Goal: Task Accomplishment & Management: Manage account settings

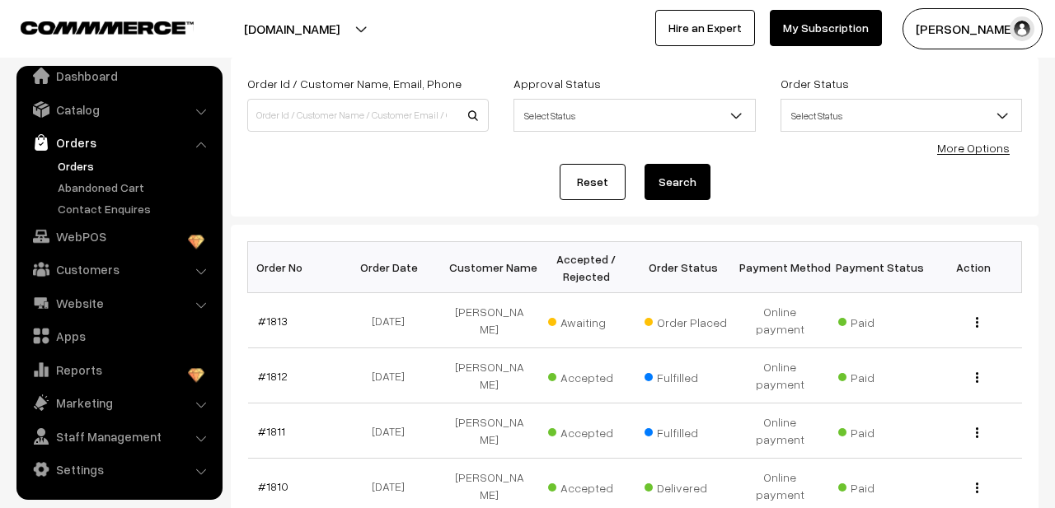
scroll to position [166, 0]
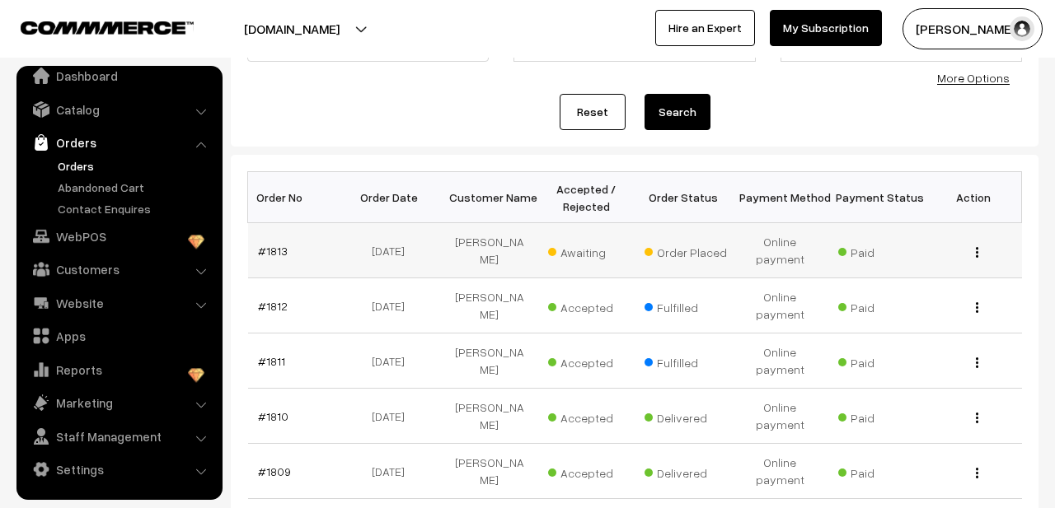
click at [982, 249] on div "View" at bounding box center [972, 250] width 77 height 17
click at [972, 247] on div "View" at bounding box center [972, 250] width 77 height 17
click at [977, 248] on img "button" at bounding box center [977, 252] width 2 height 11
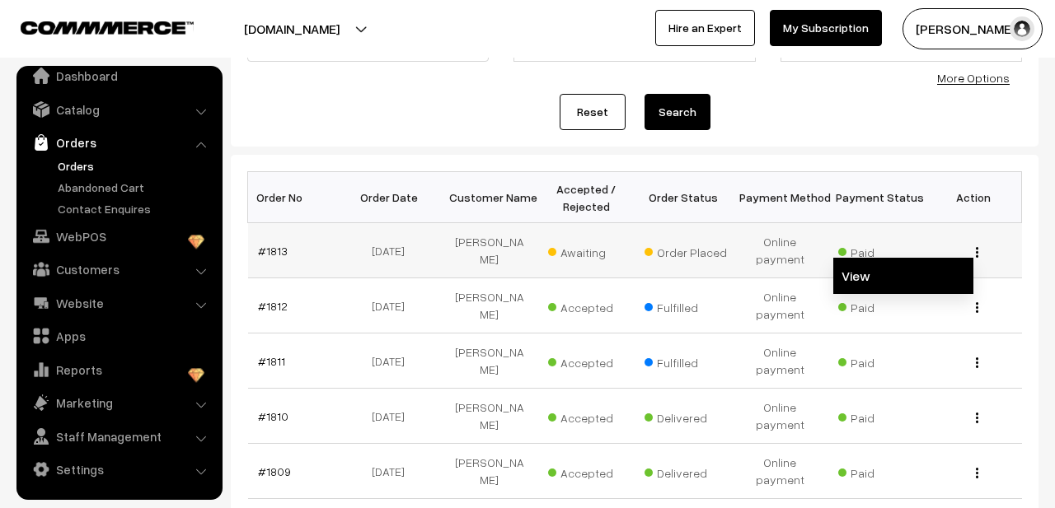
click at [928, 258] on link "View" at bounding box center [903, 276] width 140 height 36
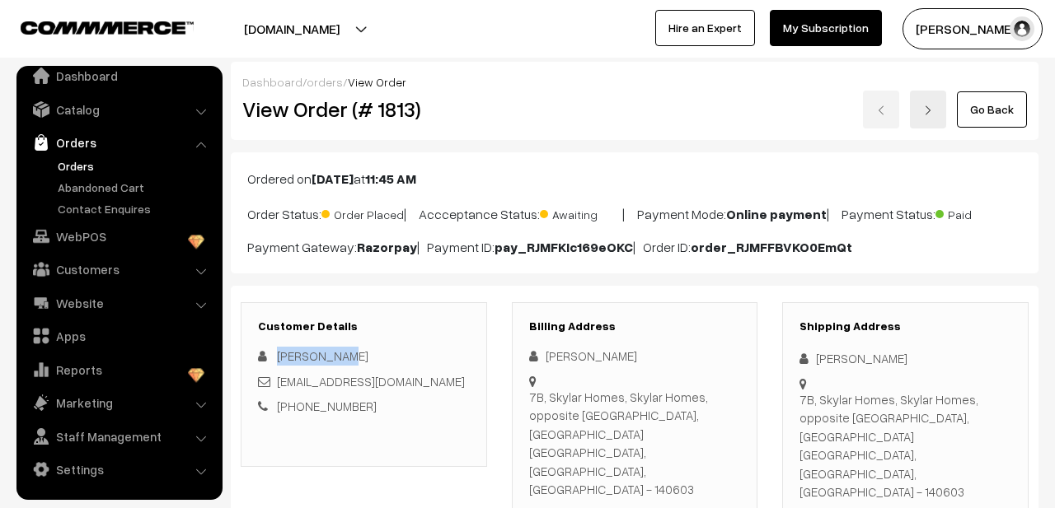
drag, startPoint x: 338, startPoint y: 378, endPoint x: 279, endPoint y: 380, distance: 59.4
click at [279, 366] on div "[PERSON_NAME]" at bounding box center [364, 356] width 212 height 19
copy span "[PERSON_NAME]"
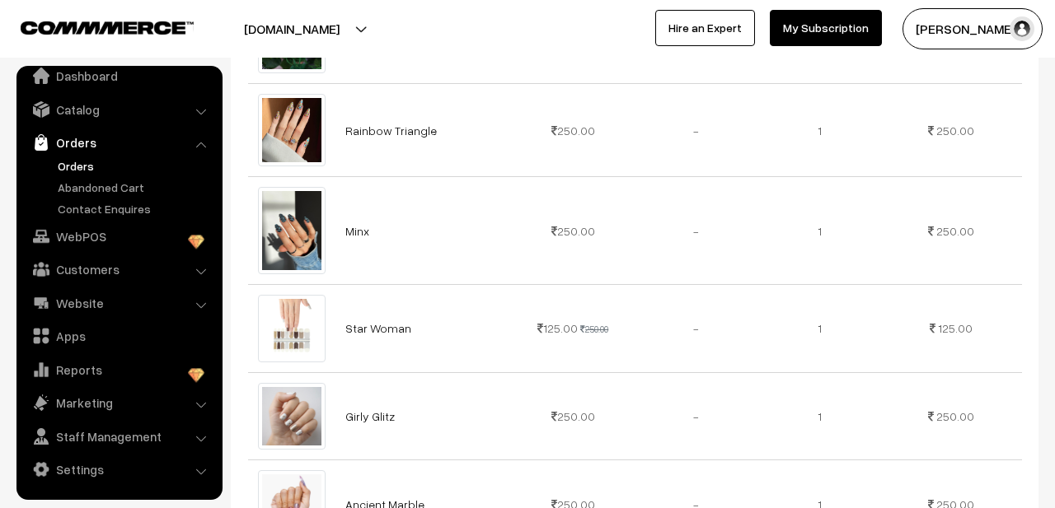
scroll to position [643, 0]
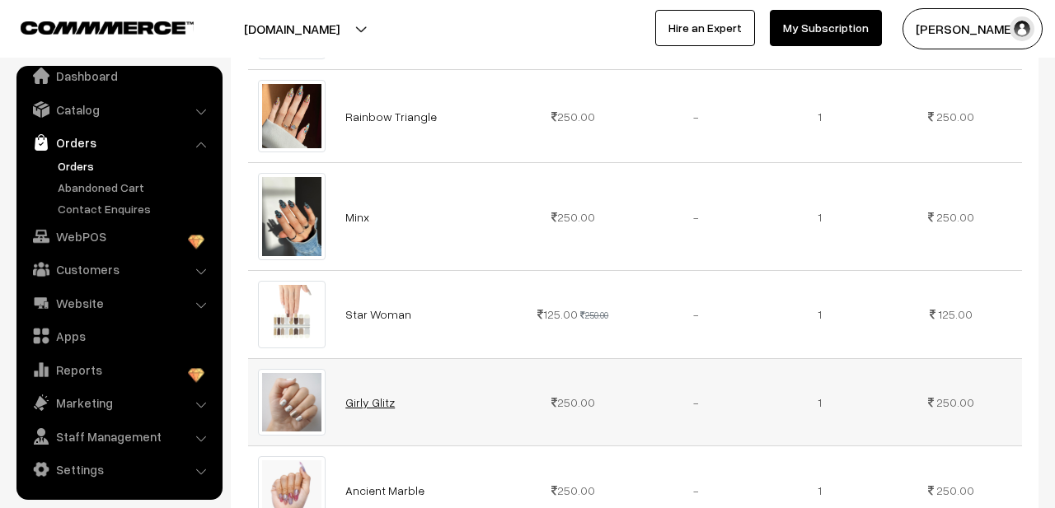
click at [369, 396] on link "Girly Glitz" at bounding box center [369, 403] width 49 height 14
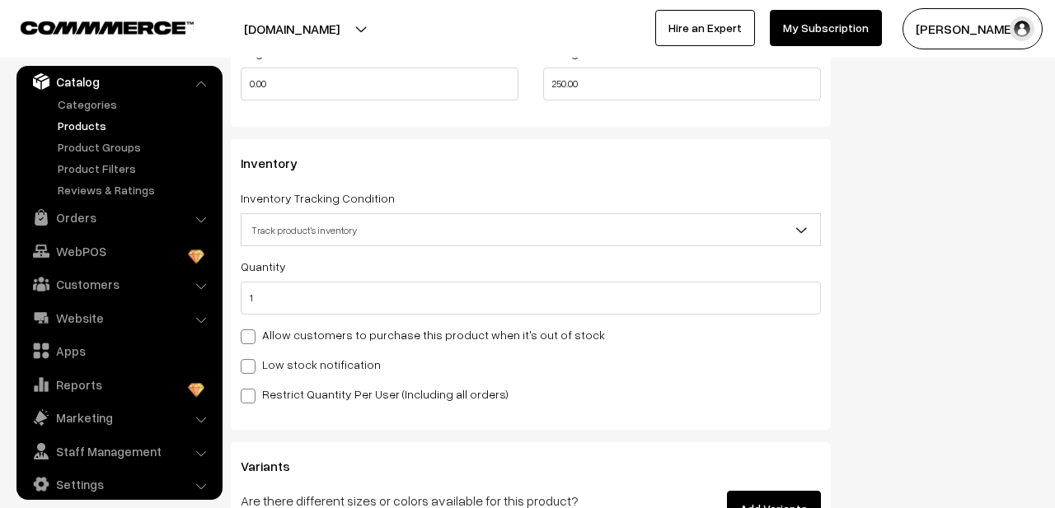
scroll to position [1408, 0]
